Goal: Register for event/course: Register for event/course

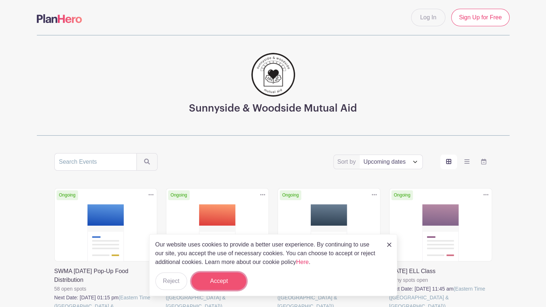
click at [217, 280] on button "Accept" at bounding box center [218, 280] width 55 height 17
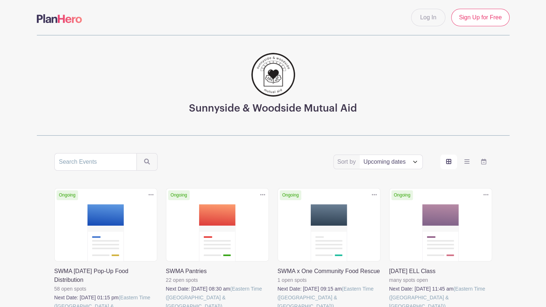
click at [277, 307] on link at bounding box center [277, 311] width 0 height 0
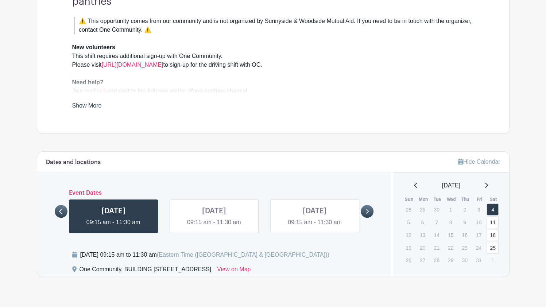
scroll to position [256, 0]
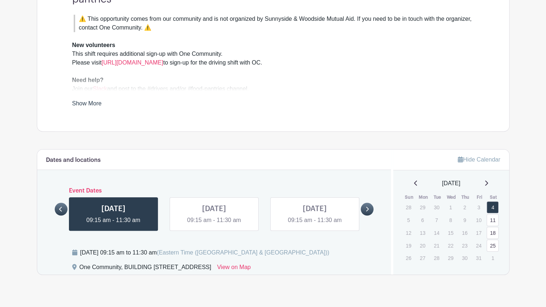
click at [113, 225] on link at bounding box center [113, 225] width 0 height 0
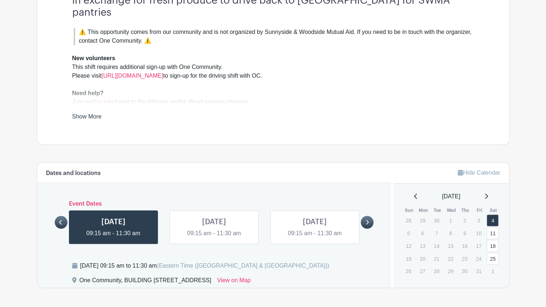
scroll to position [256, 0]
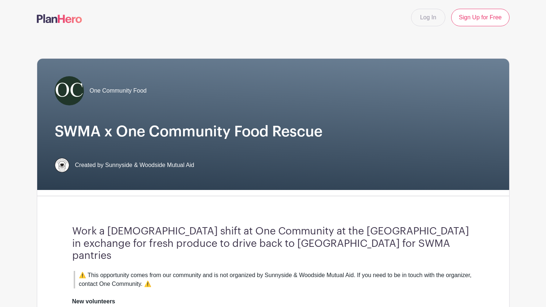
scroll to position [256, 0]
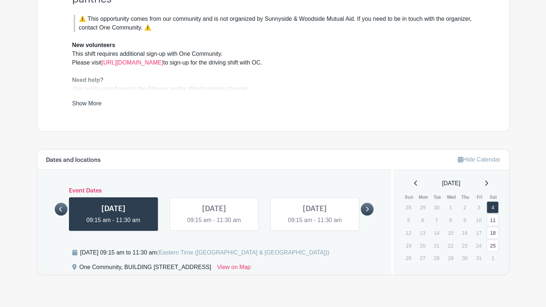
click at [214, 225] on link at bounding box center [214, 225] width 0 height 0
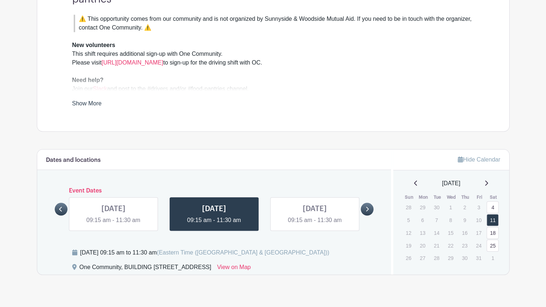
click at [113, 225] on link at bounding box center [113, 225] width 0 height 0
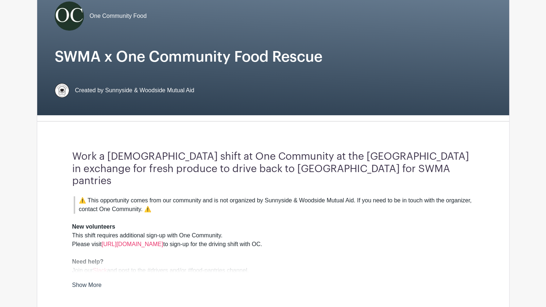
scroll to position [77, 0]
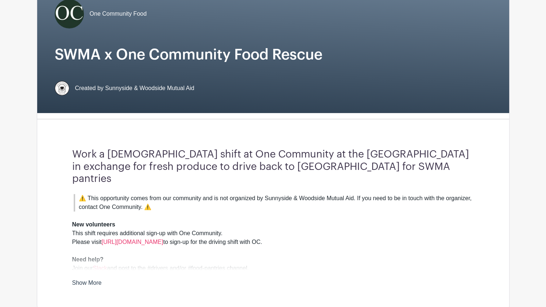
click at [183, 168] on h3 "Work a [DEMOGRAPHIC_DATA] shift at One Community at the [GEOGRAPHIC_DATA] in ex…" at bounding box center [273, 166] width 402 height 37
click at [112, 194] on blockquote "⚠️ This opportunity comes from our community and is not organized by Sunnyside …" at bounding box center [274, 202] width 400 height 17
click at [103, 221] on strong "New volunteers" at bounding box center [93, 224] width 43 height 6
click at [88, 226] on div "New volunteers This shift requires additional sign-up with One Community. Pleas…" at bounding box center [273, 241] width 402 height 61
click at [87, 256] on strong "Need help?" at bounding box center [87, 259] width 31 height 6
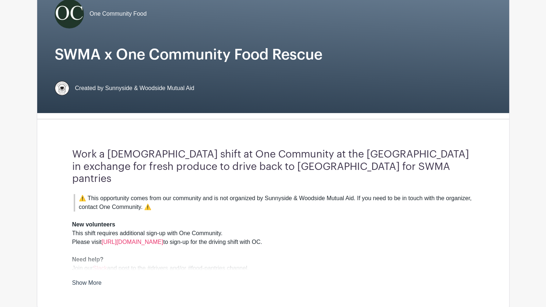
click at [91, 280] on link "Show More" at bounding box center [87, 284] width 30 height 9
click at [127, 277] on div "Work a volunteer shift at One Community at the Brooklyn Navy Yard in exchange f…" at bounding box center [273, 218] width 437 height 186
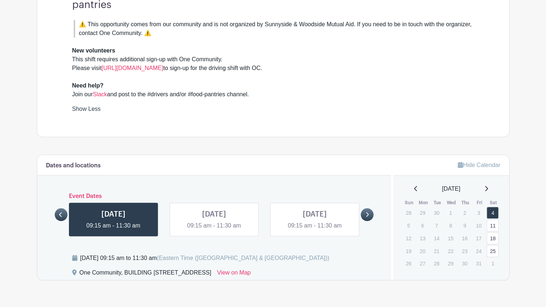
scroll to position [256, 0]
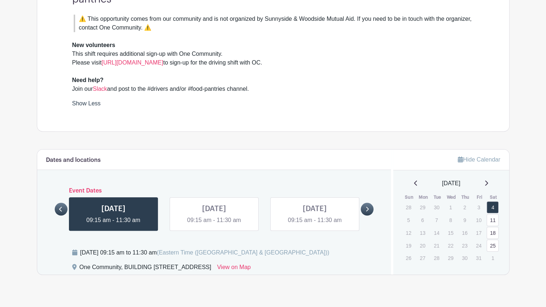
click at [473, 156] on link "Hide Calendar" at bounding box center [479, 159] width 42 height 6
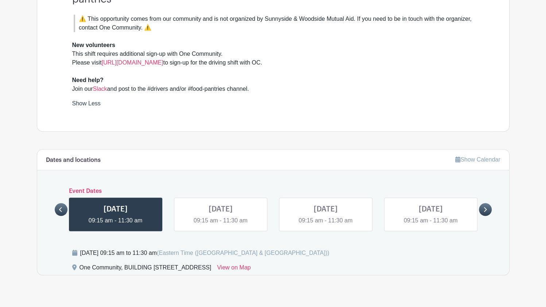
click at [483, 156] on link "Show Calendar" at bounding box center [477, 159] width 45 height 6
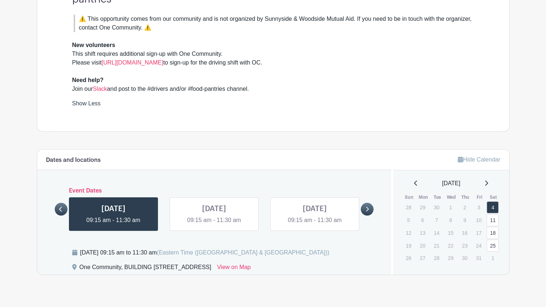
click at [352, 88] on div "⚠️ This opportunity comes from our community and is not organized by Sunnyside …" at bounding box center [273, 61] width 402 height 93
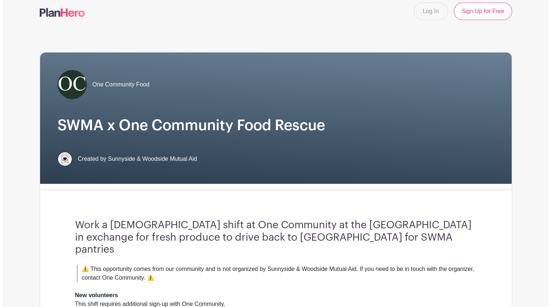
scroll to position [0, 0]
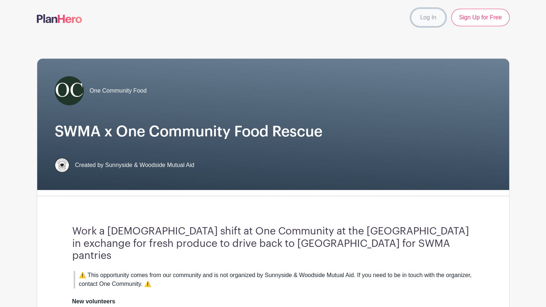
click at [427, 18] on link "Log In" at bounding box center [428, 17] width 34 height 17
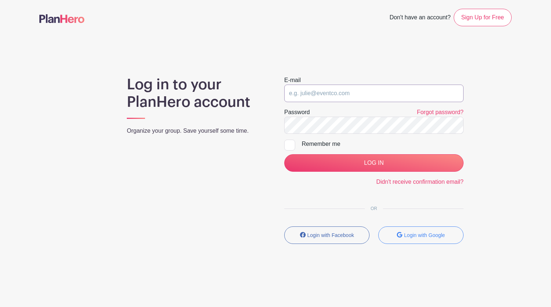
click at [347, 94] on input "email" at bounding box center [373, 93] width 179 height 17
type input "markclemensny@gmail.com"
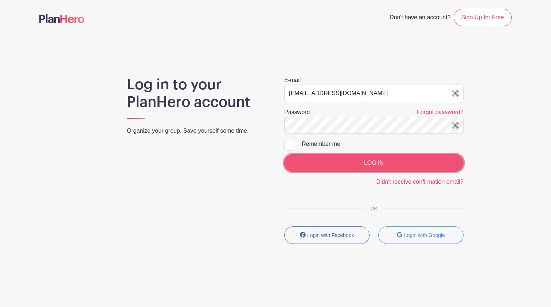
click at [342, 160] on input "LOG IN" at bounding box center [373, 162] width 179 height 17
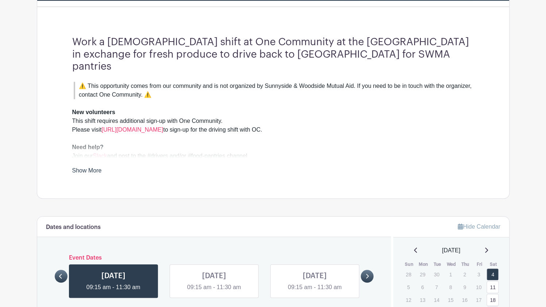
scroll to position [180, 0]
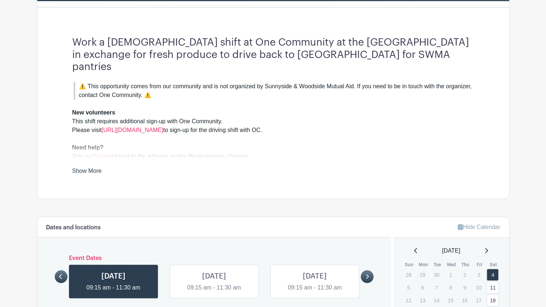
click at [93, 168] on link "Show More" at bounding box center [87, 172] width 30 height 9
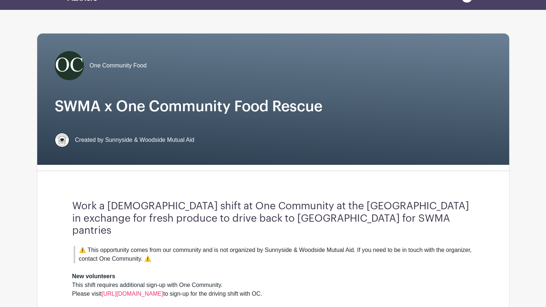
scroll to position [0, 0]
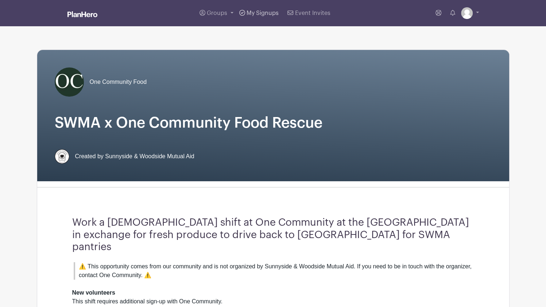
click at [253, 11] on span "My Signups" at bounding box center [262, 13] width 32 height 6
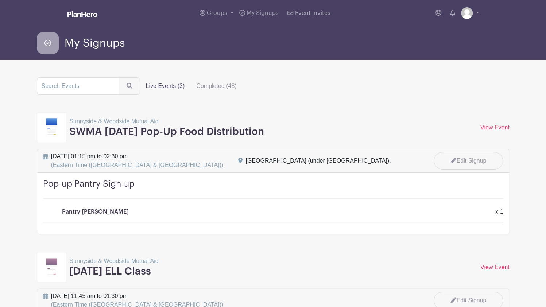
click at [170, 87] on label "Live Events (3)" at bounding box center [165, 86] width 51 height 15
click at [0, 0] on input "Live Events (3)" at bounding box center [0, 0] width 0 height 0
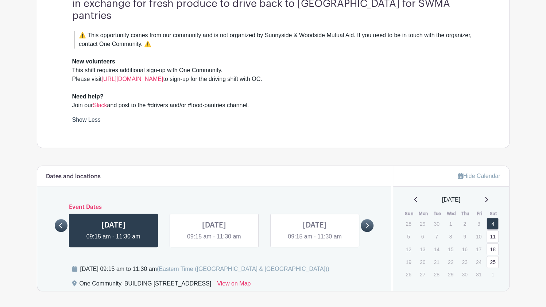
scroll to position [248, 0]
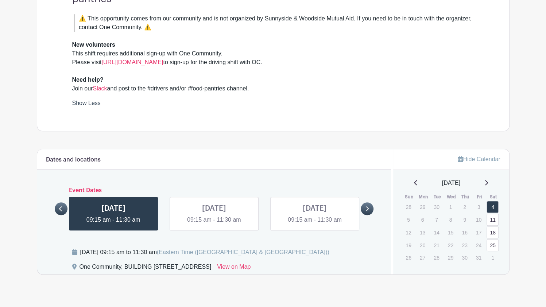
click at [209, 279] on main "Groups All Groups Mark's Events My Signups Event Invites My account Logout One …" at bounding box center [273, 36] width 546 height 568
click at [529, 22] on main "Groups All Groups Mark's Events My Signups Event Invites My account Logout One …" at bounding box center [273, 36] width 546 height 568
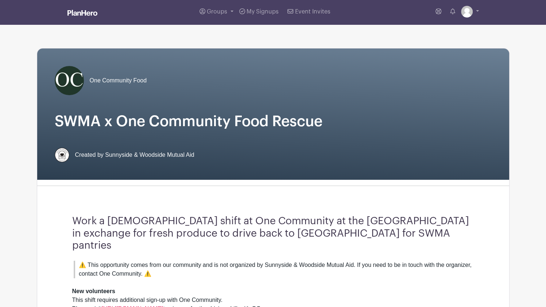
scroll to position [0, 0]
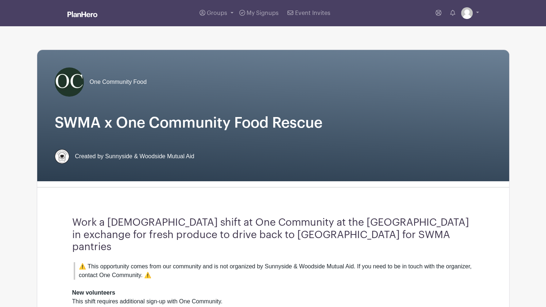
click at [406, 36] on div "One Community Food SWMA x One Community Food Rescue Created by Sunnyside & Wood…" at bounding box center [273, 274] width 472 height 496
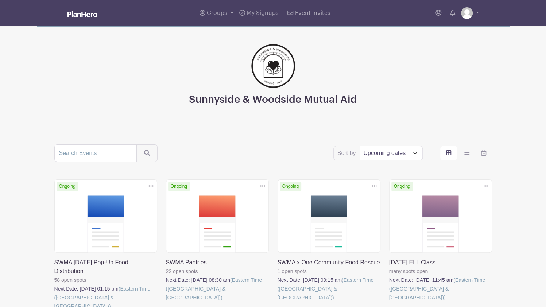
click at [166, 302] on link at bounding box center [166, 302] width 0 height 0
click at [389, 302] on link at bounding box center [389, 302] width 0 height 0
